Goal: Task Accomplishment & Management: Use online tool/utility

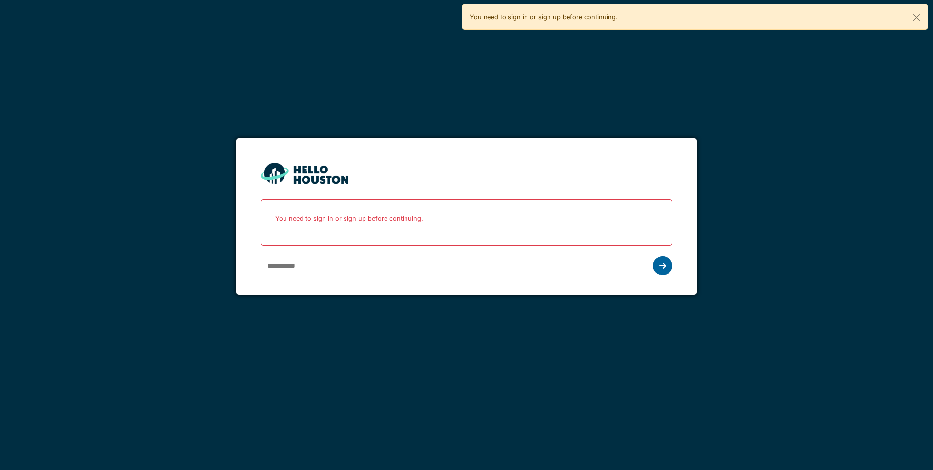
type input "**********"
click at [664, 266] on icon at bounding box center [662, 266] width 7 height 8
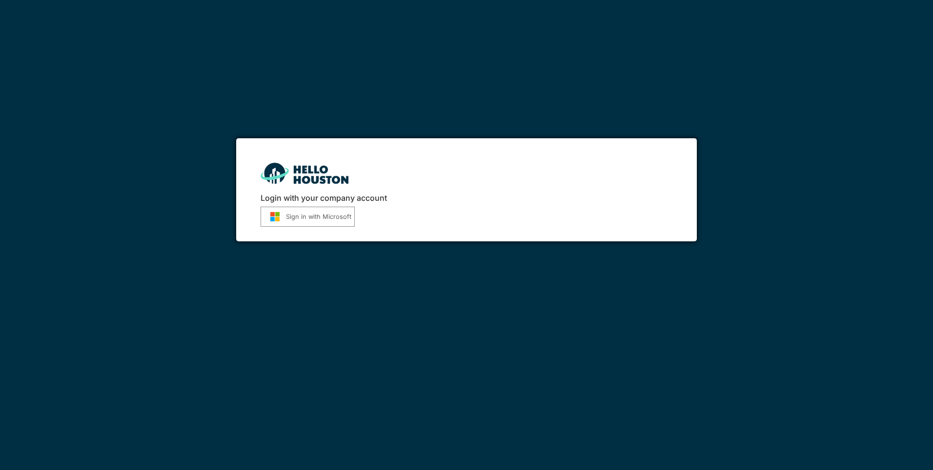
click at [306, 216] on button "Sign in with Microsoft" at bounding box center [308, 216] width 94 height 20
